Goal: Information Seeking & Learning: Learn about a topic

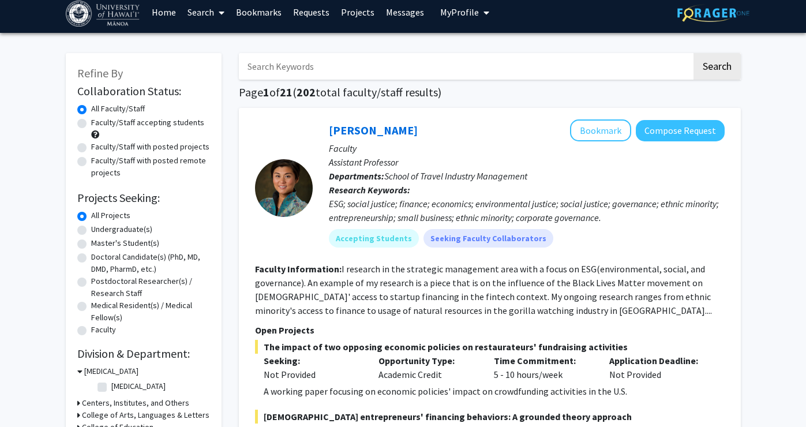
scroll to position [9, 0]
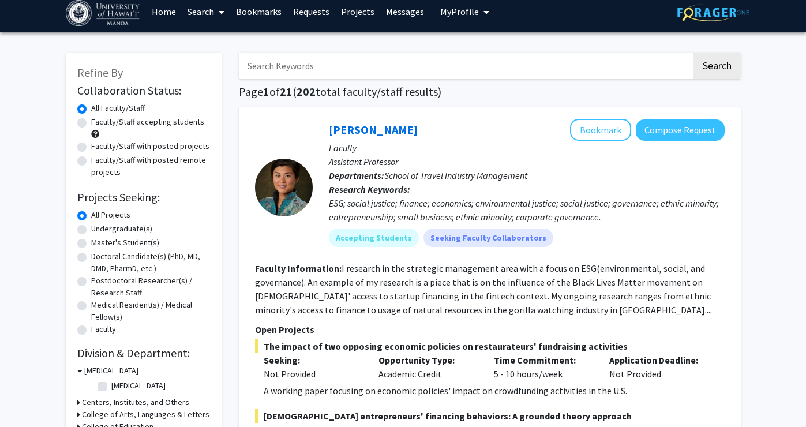
click at [128, 228] on label "Undergraduate(s)" at bounding box center [121, 229] width 61 height 12
click at [99, 228] on input "Undergraduate(s)" at bounding box center [95, 227] width 8 height 8
radio input "true"
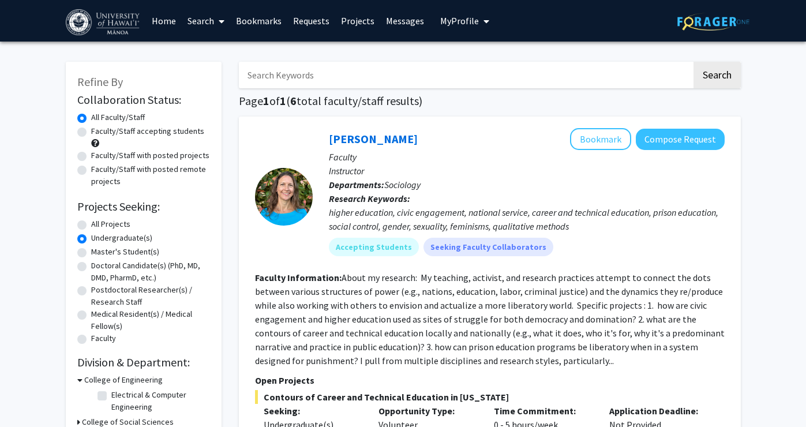
click at [182, 131] on label "Faculty/Staff accepting students" at bounding box center [147, 131] width 113 height 12
click at [99, 131] on input "Faculty/Staff accepting students" at bounding box center [95, 129] width 8 height 8
radio input "true"
click at [349, 78] on input "Search Keywords" at bounding box center [465, 75] width 453 height 27
click at [91, 117] on label "All Faculty/Staff" at bounding box center [118, 117] width 54 height 12
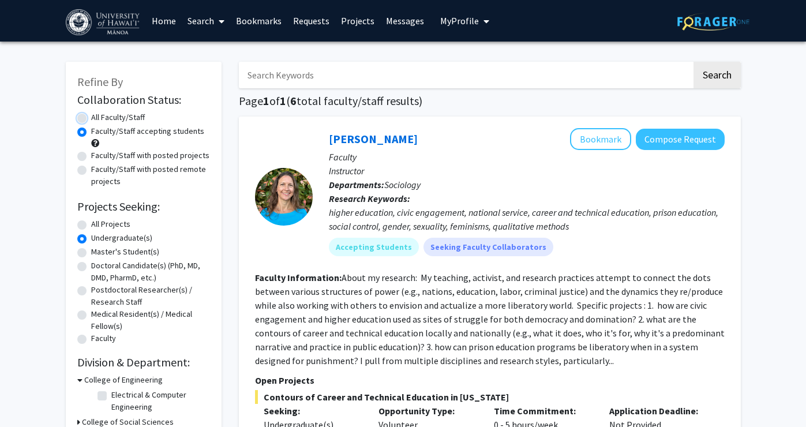
click at [91, 117] on input "All Faculty/Staff" at bounding box center [95, 115] width 8 height 8
radio input "true"
click at [346, 72] on input "Search Keywords" at bounding box center [465, 75] width 453 height 27
type input "[MEDICAL_DATA]"
click at [694, 62] on button "Search" at bounding box center [717, 75] width 47 height 27
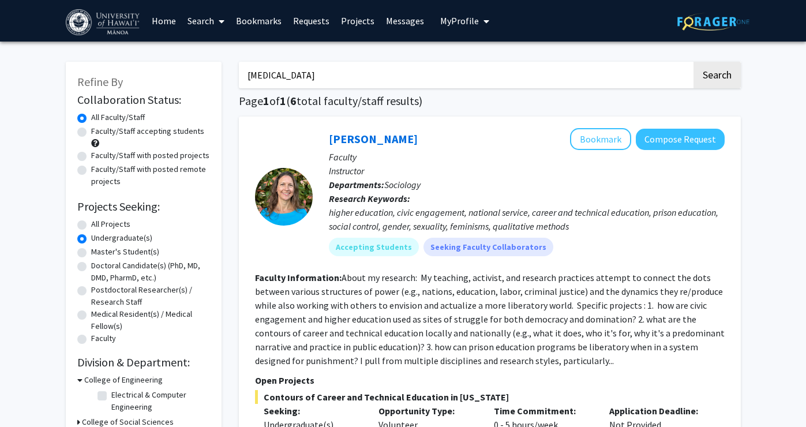
radio input "true"
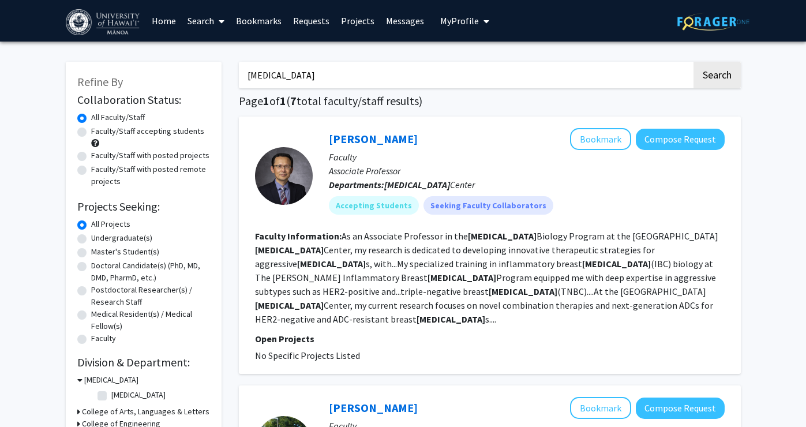
click at [111, 394] on label "[MEDICAL_DATA]" at bounding box center [138, 395] width 54 height 12
click at [111, 394] on input "[MEDICAL_DATA]" at bounding box center [115, 393] width 8 height 8
checkbox input "true"
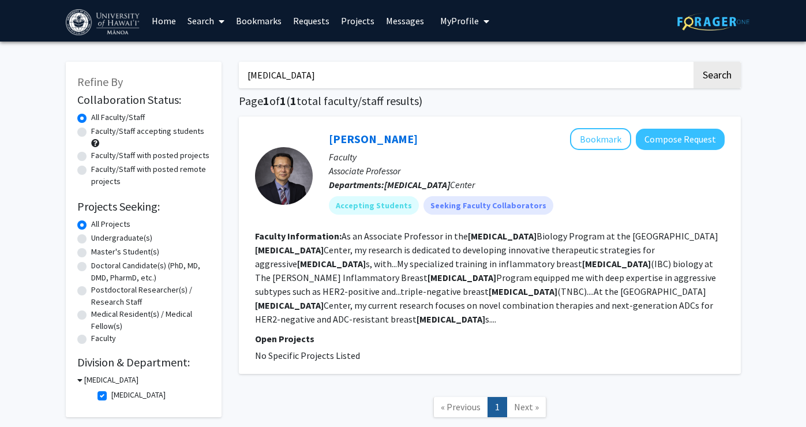
drag, startPoint x: 291, startPoint y: 77, endPoint x: 207, endPoint y: 68, distance: 85.3
click at [207, 69] on div "Refine By Collaboration Status: Collaboration Status All Faculty/Staff Collabor…" at bounding box center [403, 245] width 692 height 391
click at [694, 62] on button "Search" at bounding box center [717, 75] width 47 height 27
checkbox input "false"
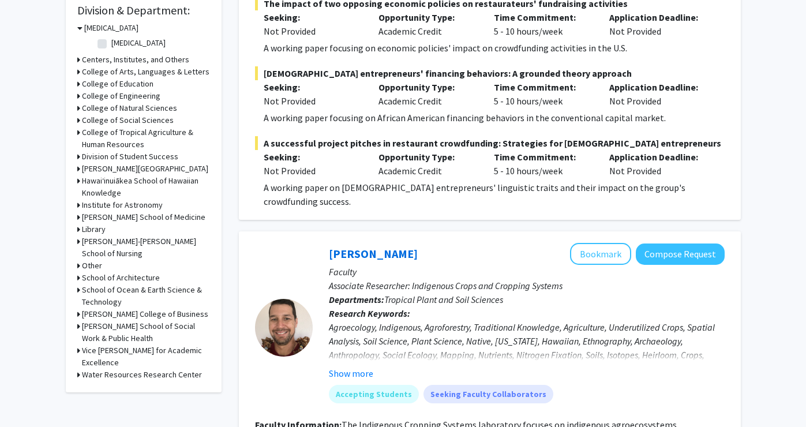
scroll to position [357, 0]
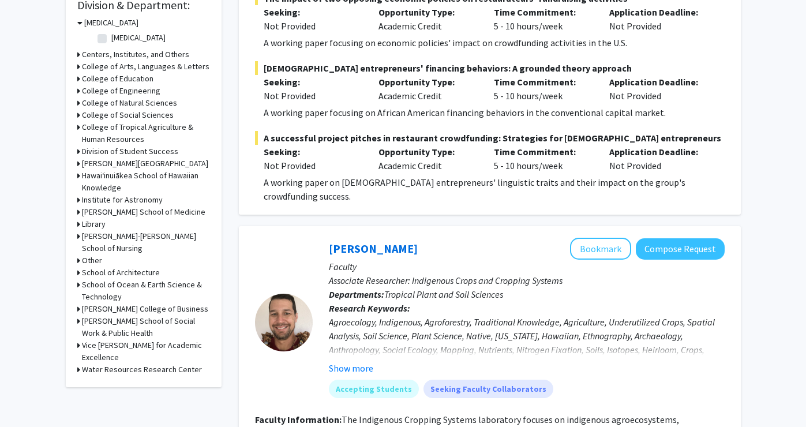
click at [140, 212] on h3 "[PERSON_NAME] School of Medicine" at bounding box center [143, 212] width 123 height 12
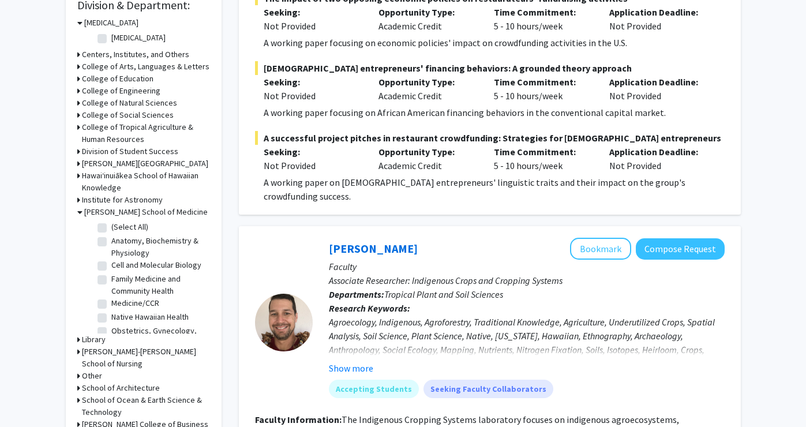
click at [111, 227] on label "(Select All)" at bounding box center [129, 227] width 37 height 12
click at [111, 227] on input "(Select All)" at bounding box center [115, 225] width 8 height 8
checkbox input "true"
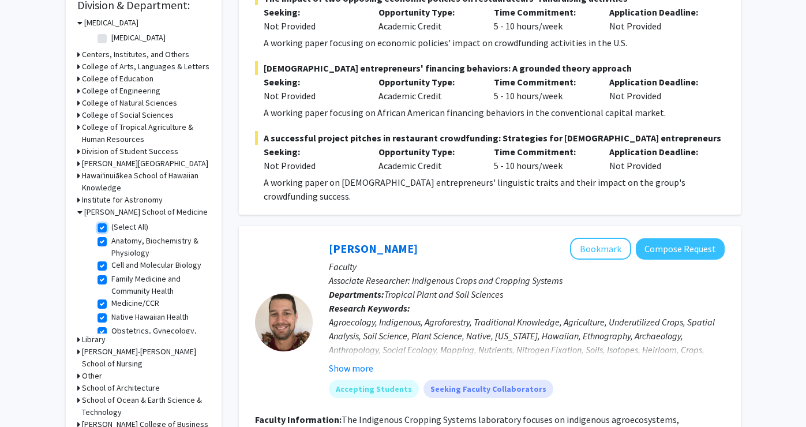
checkbox input "true"
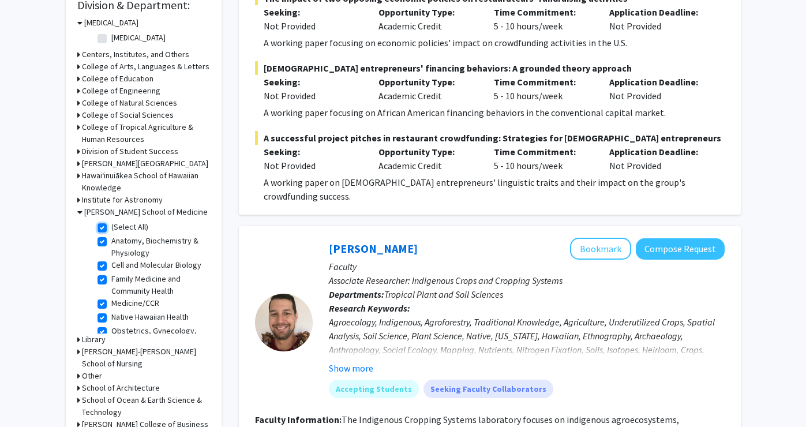
checkbox input "true"
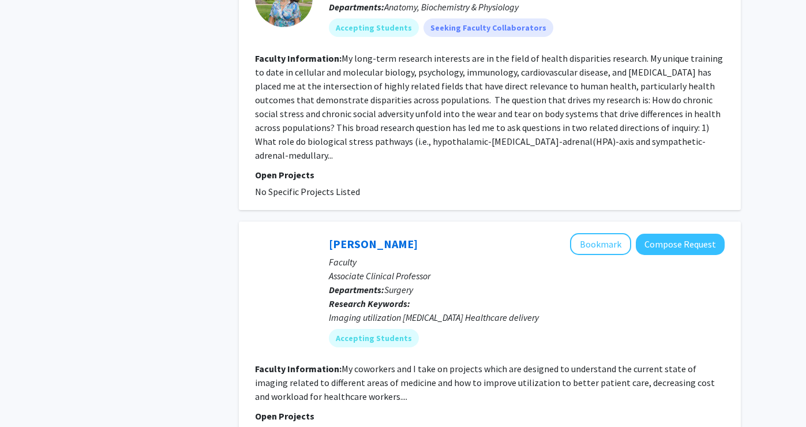
scroll to position [2270, 0]
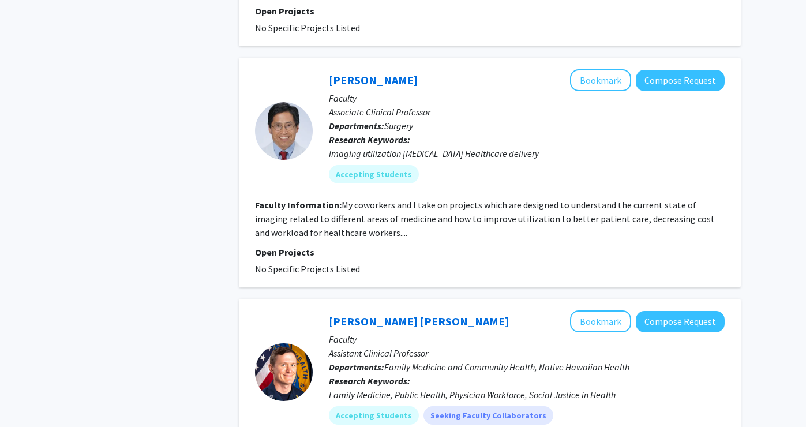
click at [347, 203] on fg-read-more "My coworkers and I take on projects which are designed to understand the curren…" at bounding box center [485, 218] width 460 height 39
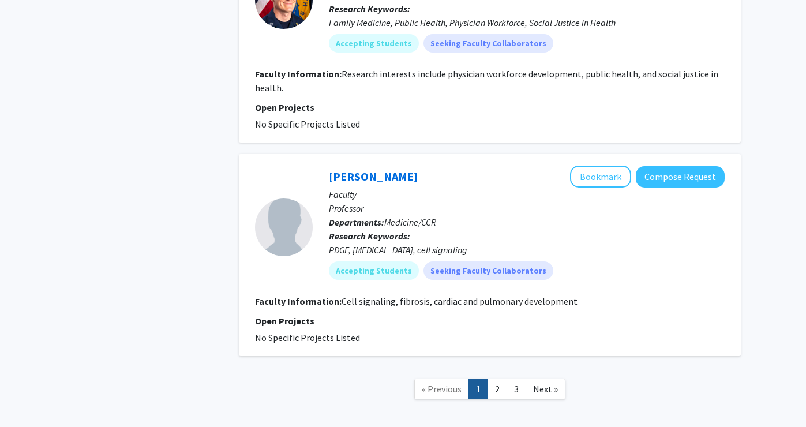
scroll to position [2671, 0]
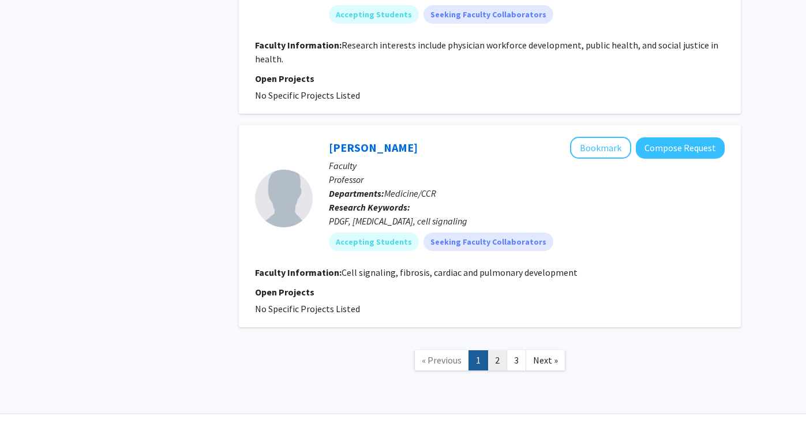
click at [492, 350] on link "2" at bounding box center [498, 360] width 20 height 20
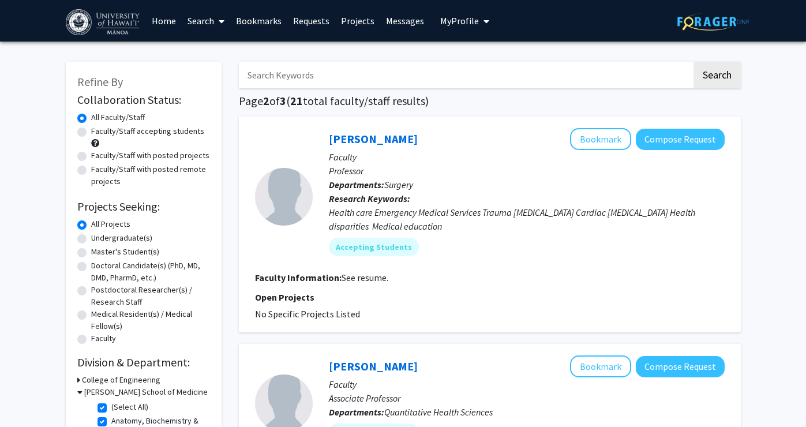
click at [148, 239] on label "Undergraduate(s)" at bounding box center [121, 238] width 61 height 12
click at [99, 239] on input "Undergraduate(s)" at bounding box center [95, 236] width 8 height 8
radio input "true"
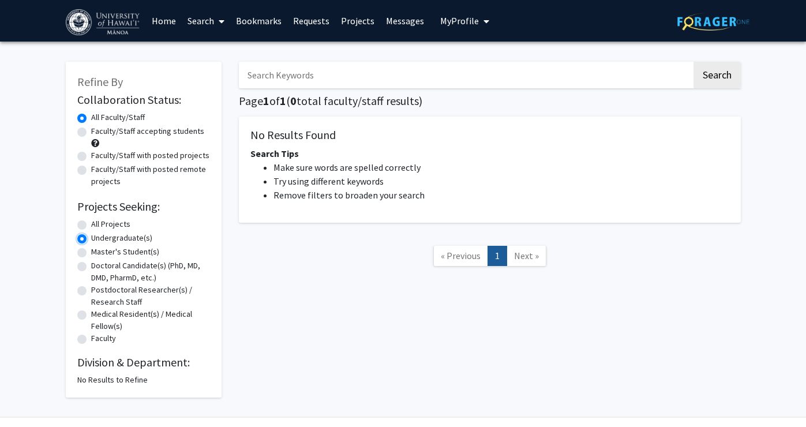
scroll to position [1, 0]
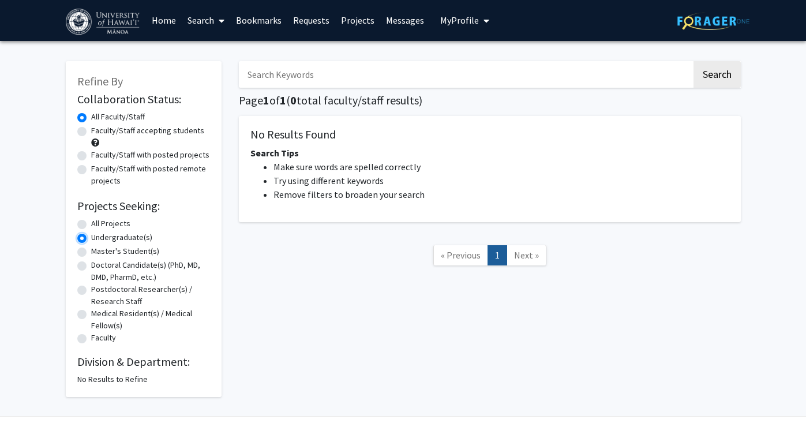
radio input "true"
